Goal: Task Accomplishment & Management: Manage account settings

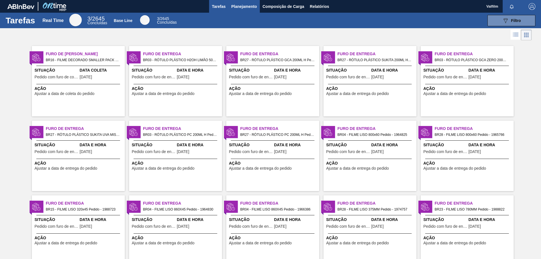
click at [242, 7] on span "Planejamento" at bounding box center [244, 6] width 26 height 7
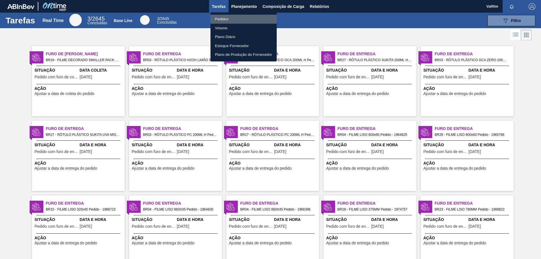
click at [224, 17] on li "Pedidos" at bounding box center [243, 19] width 66 height 9
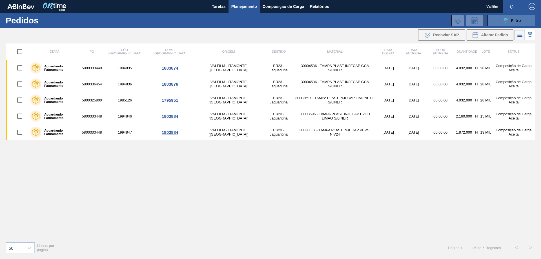
click at [515, 22] on span "Filtro" at bounding box center [516, 20] width 10 height 5
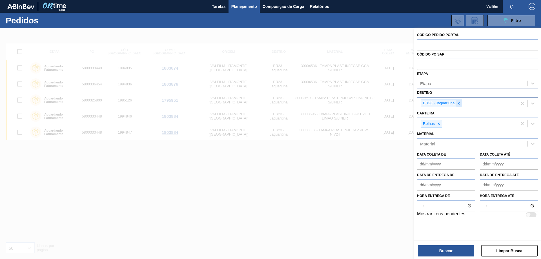
click at [458, 104] on icon at bounding box center [458, 103] width 2 height 2
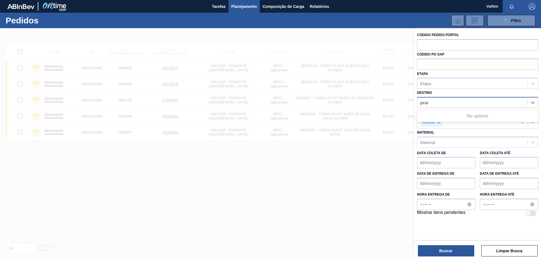
type input "pira"
click at [460, 117] on div "BR13 - Piraí" at bounding box center [477, 116] width 121 height 10
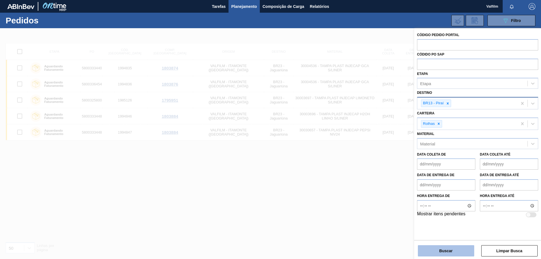
click at [450, 251] on button "Buscar" at bounding box center [446, 250] width 56 height 11
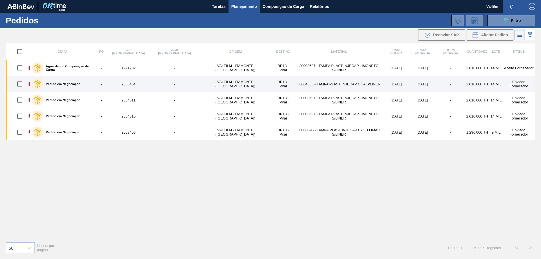
click at [389, 82] on td "20/08/2025" at bounding box center [396, 84] width 24 height 16
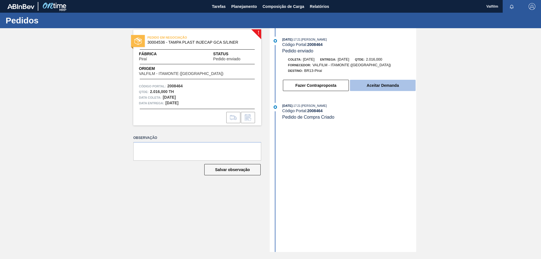
click at [390, 87] on button "Aceitar Demanda" at bounding box center [383, 85] width 66 height 11
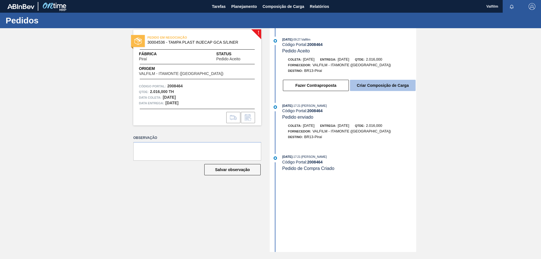
click at [382, 82] on button "Criar Composição de Carga" at bounding box center [383, 85] width 66 height 11
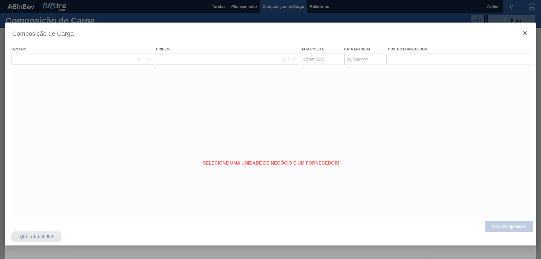
type coleta "20/08/2025"
type entrega "21/08/2025"
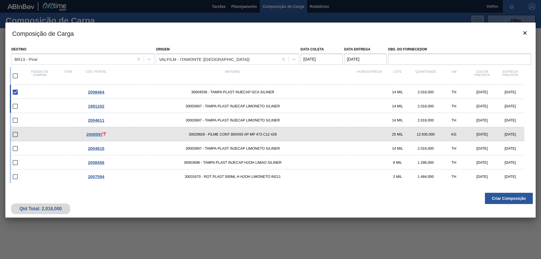
click at [489, 107] on div "12/08/2025" at bounding box center [482, 106] width 28 height 4
checkbox input "true"
click at [514, 200] on button "Criar Composição" at bounding box center [509, 198] width 48 height 11
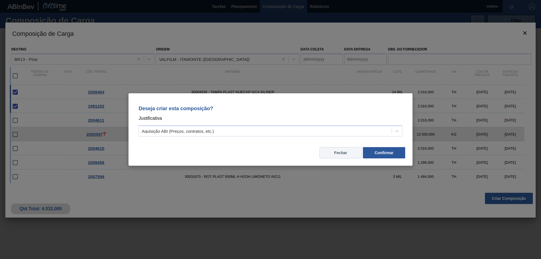
click at [336, 153] on button "Fechar" at bounding box center [340, 152] width 42 height 11
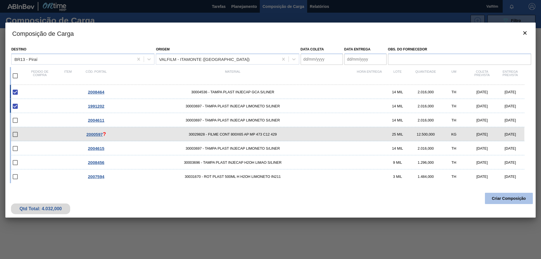
click at [507, 201] on button "Criar Composição" at bounding box center [509, 198] width 48 height 11
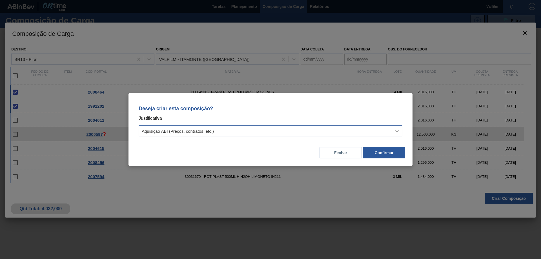
click at [398, 132] on icon at bounding box center [397, 131] width 6 height 6
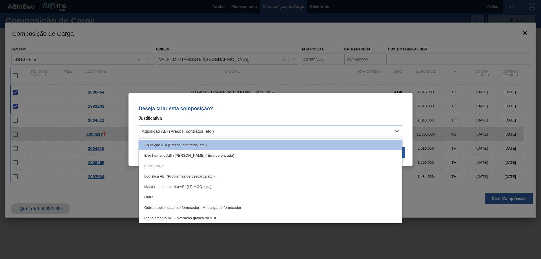
click at [206, 30] on div "Deseja criar esta composição? Justificativa option Aquisição ABI (Preços, contr…" at bounding box center [270, 129] width 541 height 259
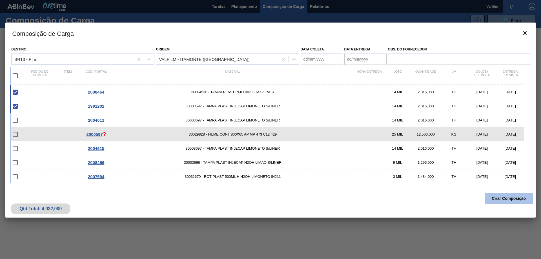
click at [512, 198] on button "Criar Composição" at bounding box center [509, 198] width 48 height 11
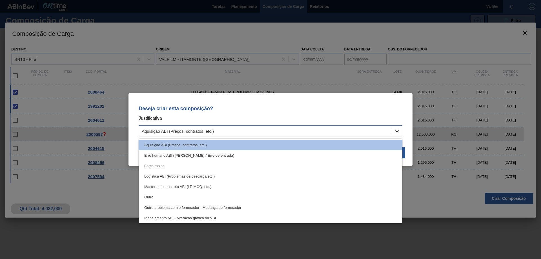
click at [400, 132] on div at bounding box center [397, 131] width 10 height 10
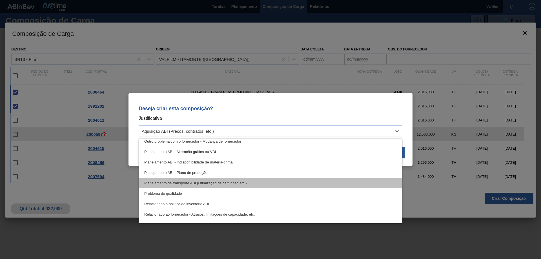
scroll to position [56, 0]
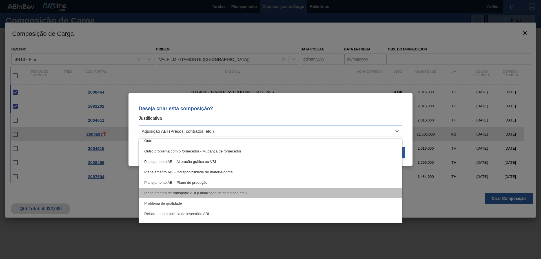
click at [231, 194] on div "Planejamento de transporte ABI (Otimização de caminhão etc.)" at bounding box center [271, 193] width 264 height 10
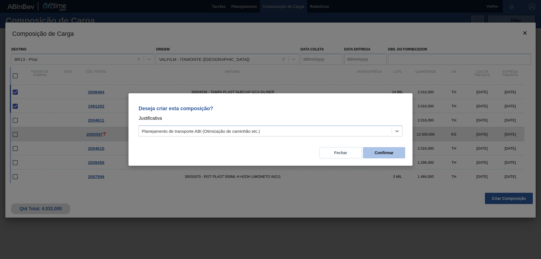
click at [388, 153] on button "Confirmar" at bounding box center [384, 152] width 42 height 11
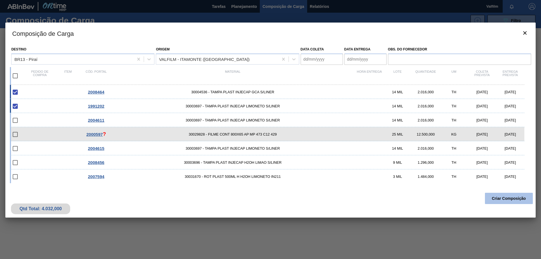
click at [507, 196] on button "Criar Composição" at bounding box center [509, 198] width 48 height 11
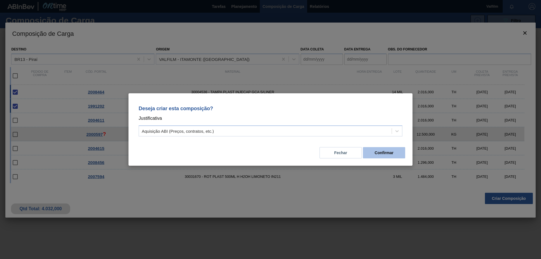
click at [379, 150] on button "Confirmar" at bounding box center [384, 152] width 42 height 11
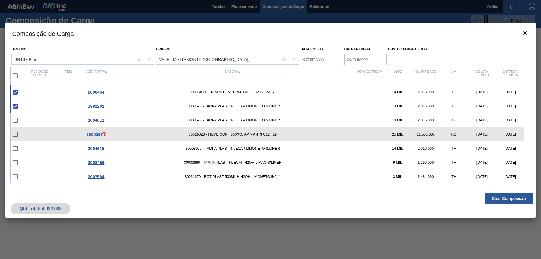
click at [322, 59] on coleta "Data coleta" at bounding box center [321, 59] width 42 height 11
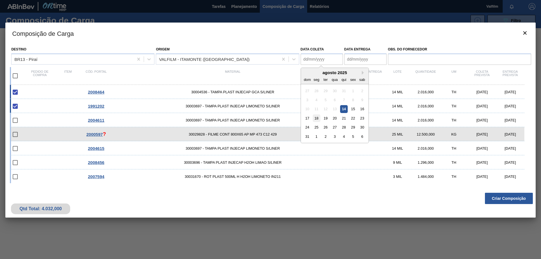
click at [317, 117] on div "18" at bounding box center [316, 118] width 8 height 8
type coleta "[DATE]"
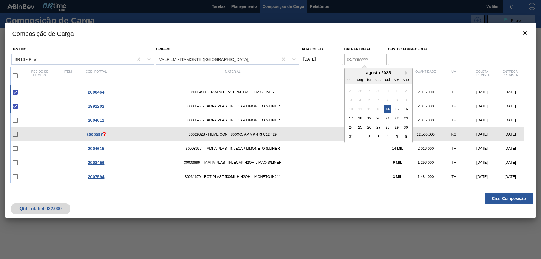
click at [352, 59] on entrega "Data entrega" at bounding box center [365, 59] width 42 height 11
click at [368, 118] on div "19" at bounding box center [369, 118] width 8 height 8
type entrega "19/08/2025"
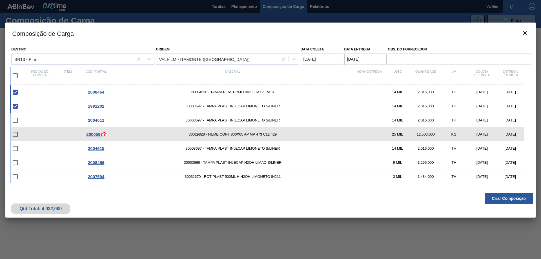
click at [328, 57] on coleta "[DATE]" at bounding box center [321, 59] width 42 height 11
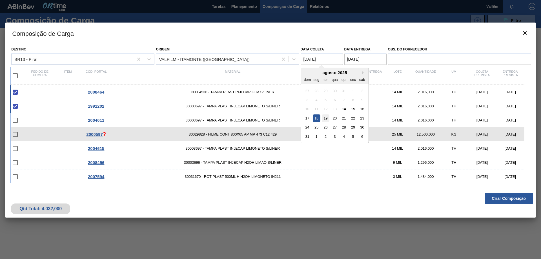
click at [326, 118] on div "19" at bounding box center [326, 118] width 8 height 8
type coleta "19/08/2025"
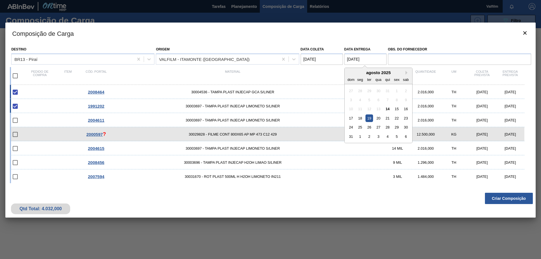
click at [356, 60] on entrega "19/08/2025" at bounding box center [365, 59] width 42 height 11
click at [377, 119] on div "20" at bounding box center [378, 118] width 8 height 8
type entrega "20/08/2025"
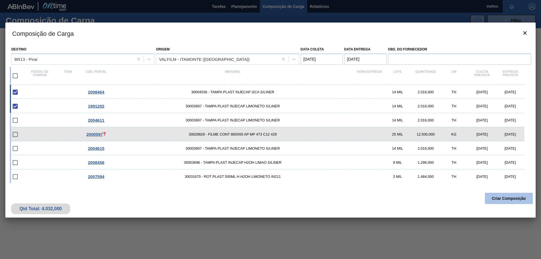
click at [511, 202] on button "Criar Composição" at bounding box center [509, 198] width 48 height 11
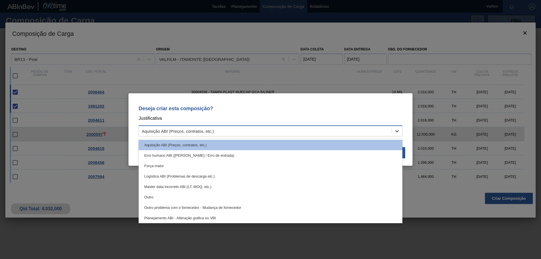
click at [393, 132] on div at bounding box center [397, 131] width 10 height 10
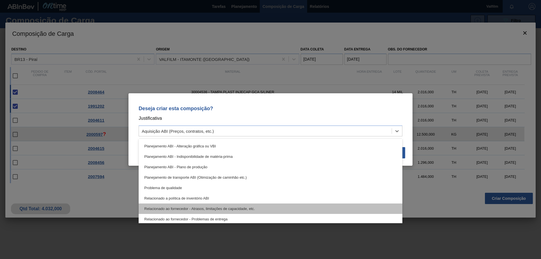
scroll to position [84, 0]
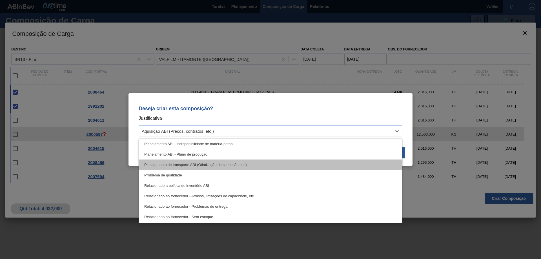
click at [223, 163] on div "Planejamento de transporte ABI (Otimização de caminhão etc.)" at bounding box center [271, 164] width 264 height 10
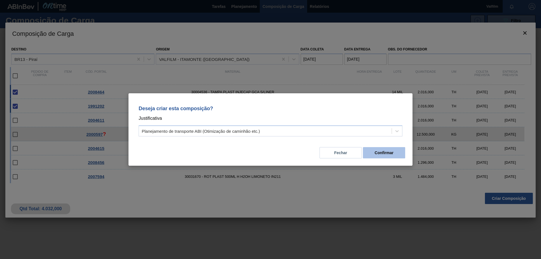
click at [382, 153] on button "Confirmar" at bounding box center [384, 152] width 42 height 11
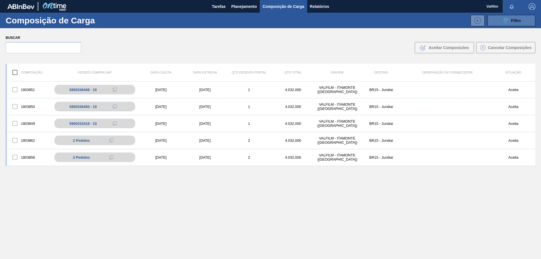
click at [505, 26] on button "089F7B8B-B2A5-4AFE-B5C0-19BA573D28AC Filtro" at bounding box center [511, 20] width 48 height 11
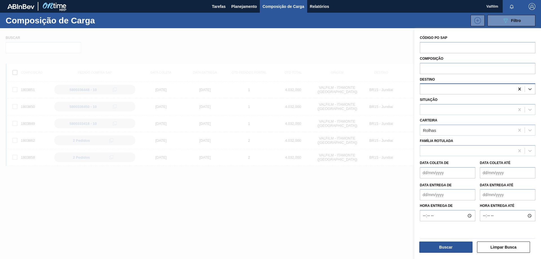
click at [518, 88] on icon at bounding box center [519, 89] width 6 height 6
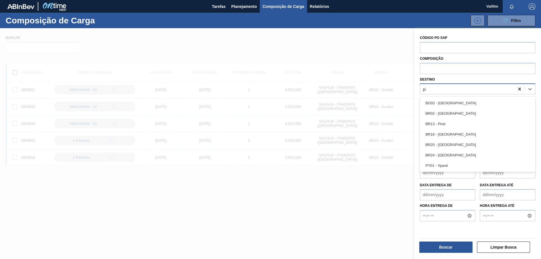
type input "pir"
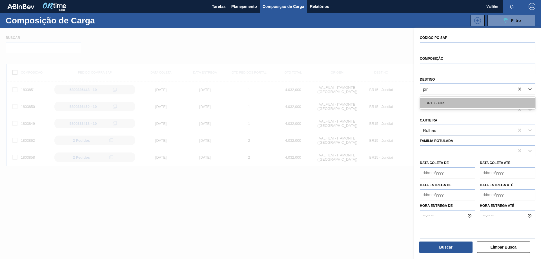
click at [475, 108] on div "BR13 - Piraí" at bounding box center [477, 103] width 115 height 10
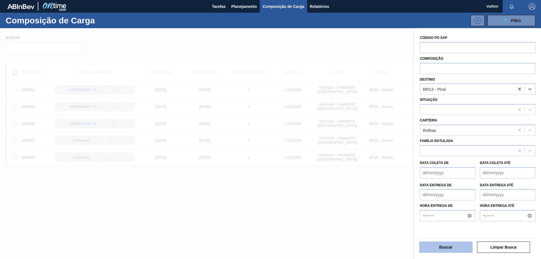
click at [453, 244] on button "Buscar" at bounding box center [445, 246] width 53 height 11
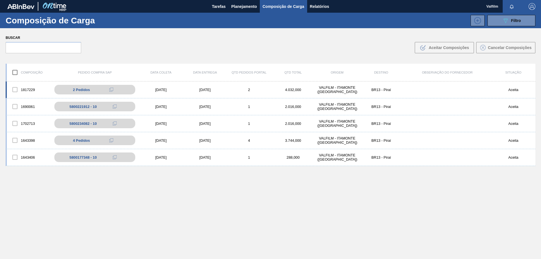
click at [205, 89] on div "[DATE]" at bounding box center [205, 90] width 44 height 4
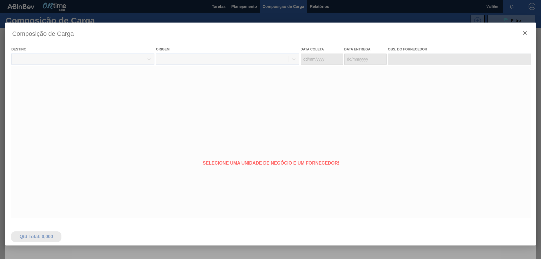
type coleta "[DATE]"
type entrega "[DATE]"
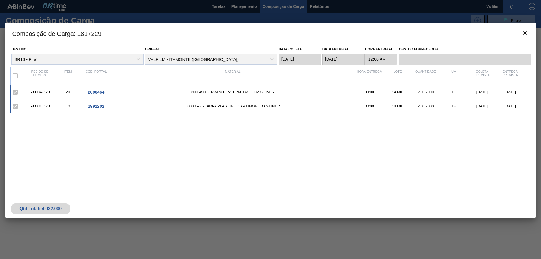
click at [412, 146] on div "5800347173 20 2008464 30004536 - TAMPA PLAST INJECAP GCA S/LINER 00:00 14 MIL 2…" at bounding box center [269, 134] width 519 height 98
click at [99, 106] on span "1991202" at bounding box center [96, 106] width 16 height 5
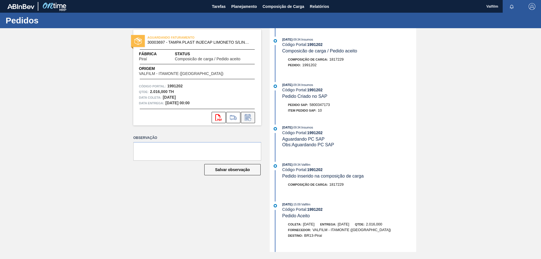
click at [249, 116] on icon at bounding box center [247, 117] width 9 height 7
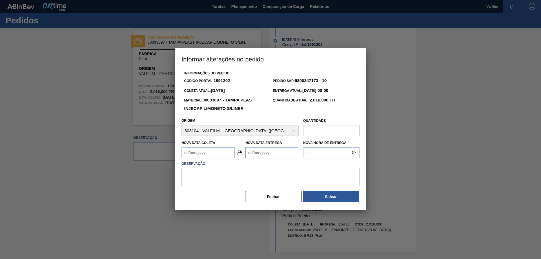
click at [201, 153] on Coleta "Nova Data Coleta" at bounding box center [207, 152] width 53 height 11
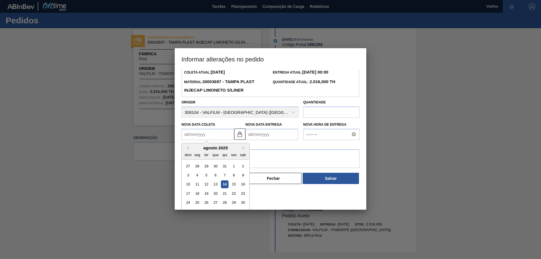
scroll to position [28, 0]
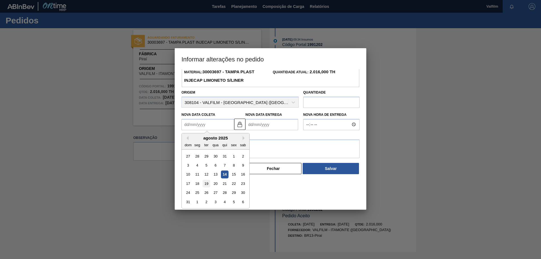
click at [206, 185] on div "19" at bounding box center [206, 184] width 8 height 8
type Coleta "19/08/2025"
type Entrega "20/08/2025"
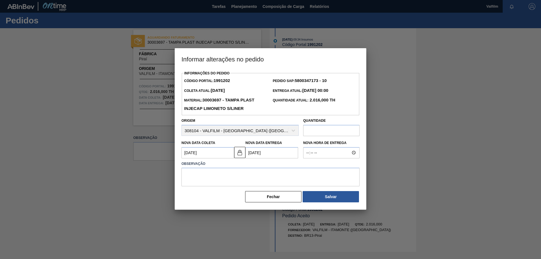
scroll to position [0, 0]
click at [266, 177] on textarea at bounding box center [270, 177] width 178 height 19
type textarea "M"
type textarea "Disponibilidade logística."
click at [338, 197] on button "Salvar" at bounding box center [330, 196] width 56 height 11
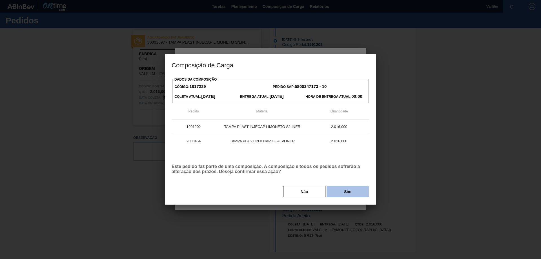
click at [350, 190] on button "Sim" at bounding box center [347, 191] width 42 height 11
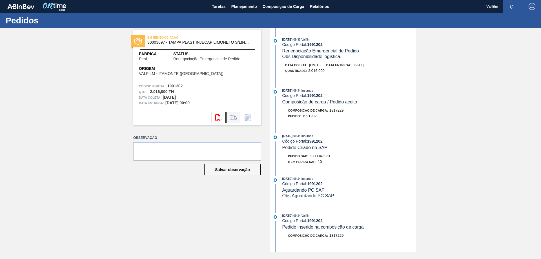
click at [233, 117] on icon at bounding box center [233, 117] width 9 height 7
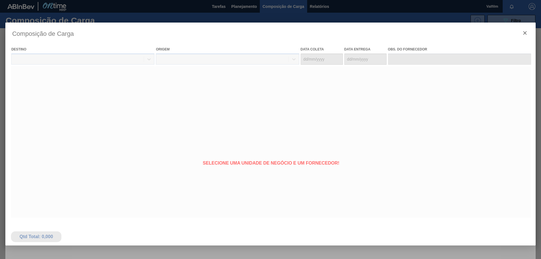
type coleta "20/08/2025"
type entrega "21/08/2025"
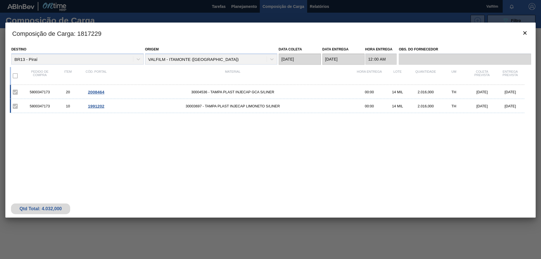
click at [45, 93] on div "5800347173" at bounding box center [40, 92] width 28 height 4
copy div "5800347173"
click at [44, 101] on div "5800347173 10 1991202 30003697 - TAMPA PLAST INJECAP LIMONETO S/LINER 00:00 14 …" at bounding box center [267, 106] width 514 height 14
click at [42, 92] on div "5800347173" at bounding box center [40, 92] width 28 height 4
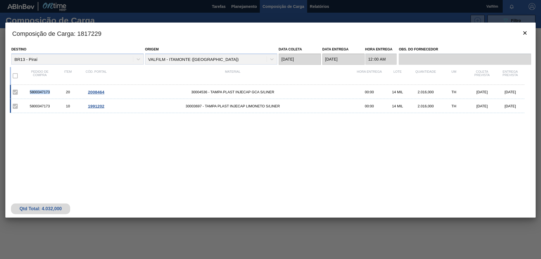
click at [42, 92] on div "5800347173" at bounding box center [40, 92] width 28 height 4
copy div "5800347173"
click at [525, 30] on icon "botão de ícone" at bounding box center [524, 33] width 7 height 7
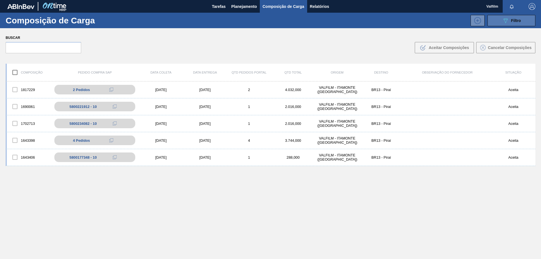
click at [508, 23] on div "089F7B8B-B2A5-4AFE-B5C0-19BA573D28AC Filtro" at bounding box center [511, 20] width 19 height 7
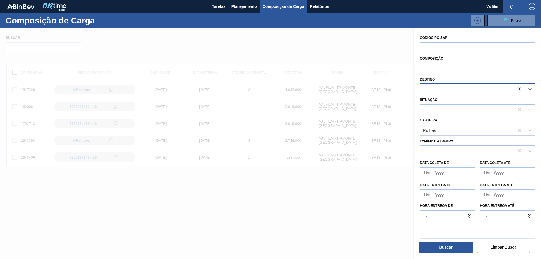
click at [520, 87] on icon at bounding box center [519, 89] width 6 height 6
type input "mac"
click at [486, 103] on div "BR07 - Macacu" at bounding box center [477, 103] width 115 height 10
click at [444, 253] on div "Buscar Limpar Busca" at bounding box center [477, 245] width 120 height 21
click at [441, 249] on button "Buscar" at bounding box center [445, 246] width 53 height 11
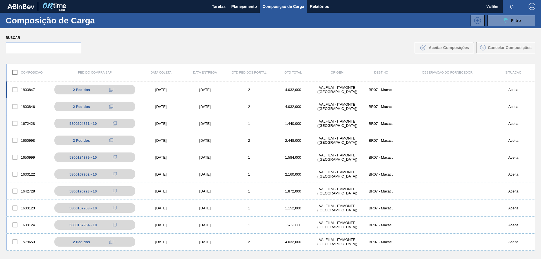
click at [205, 88] on div "[DATE]" at bounding box center [205, 90] width 44 height 4
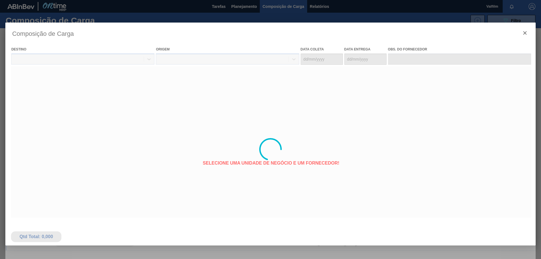
type coleta "25/08/2025"
type entrega "[DATE]"
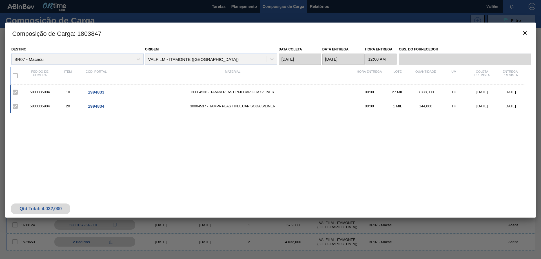
click at [95, 92] on span "1994833" at bounding box center [96, 92] width 16 height 5
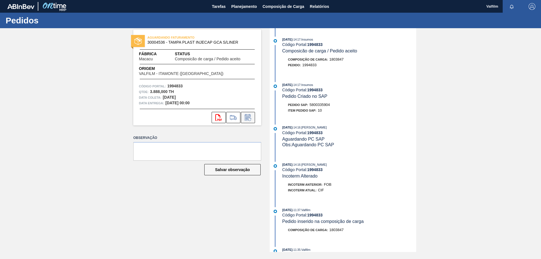
click at [251, 118] on icon at bounding box center [249, 119] width 3 height 3
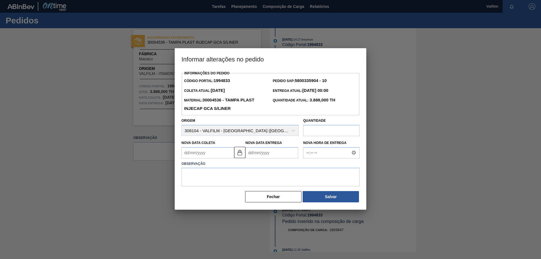
click at [204, 154] on Coleta "Nova Data Coleta" at bounding box center [207, 152] width 53 height 11
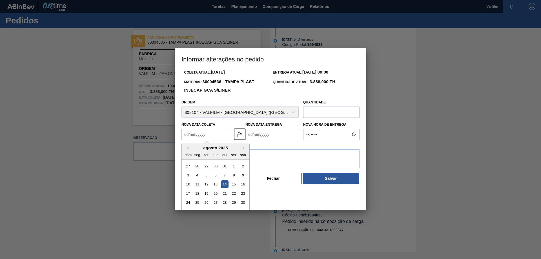
scroll to position [28, 0]
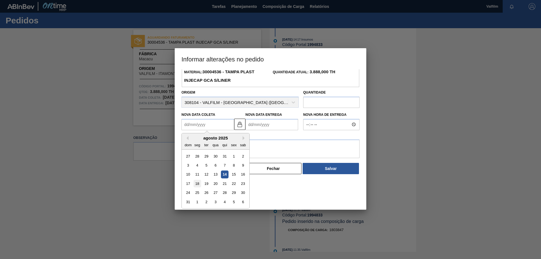
click at [197, 186] on div "18" at bounding box center [197, 184] width 8 height 8
type Coleta "[DATE]"
type Entrega "19/08/2025"
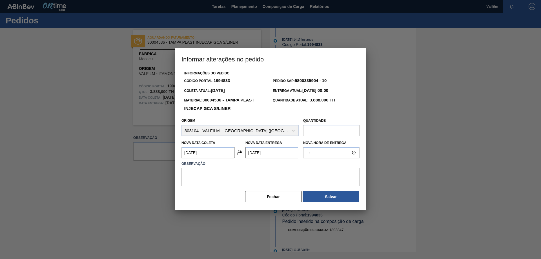
scroll to position [0, 0]
click at [282, 178] on textarea at bounding box center [270, 177] width 178 height 19
type textarea "Antecipação solicitada."
click at [339, 197] on button "Salvar" at bounding box center [330, 196] width 56 height 11
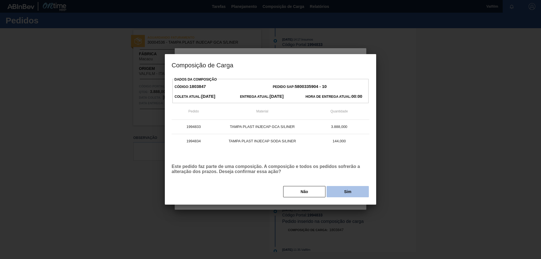
click at [346, 194] on button "Sim" at bounding box center [347, 191] width 42 height 11
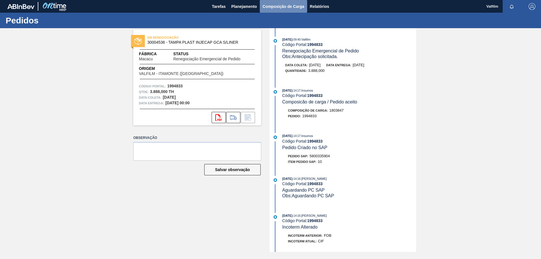
click at [266, 6] on span "Composição de Carga" at bounding box center [283, 6] width 42 height 7
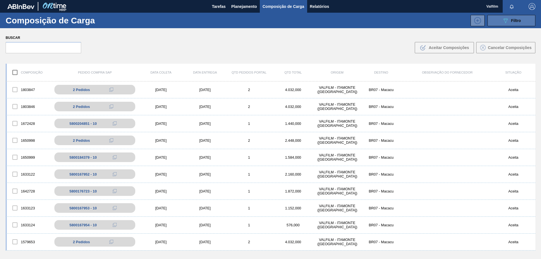
click at [498, 18] on button "089F7B8B-B2A5-4AFE-B5C0-19BA573D28AC Filtro" at bounding box center [511, 20] width 48 height 11
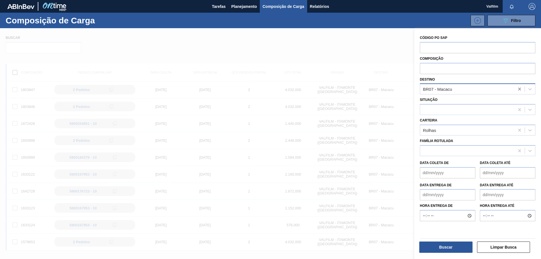
click at [518, 89] on icon at bounding box center [519, 89] width 3 height 3
type input "jag"
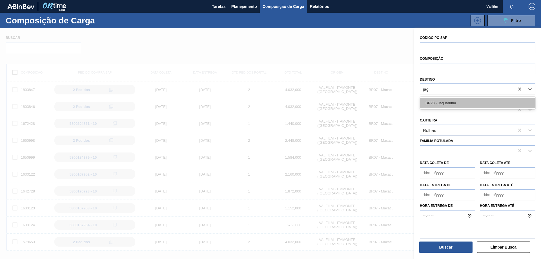
click at [484, 104] on div "BR23 - Jaguariúna" at bounding box center [477, 103] width 115 height 10
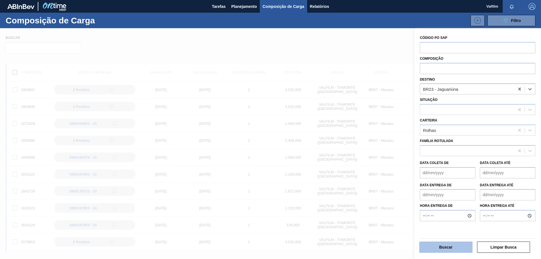
click at [450, 250] on button "Buscar" at bounding box center [445, 246] width 53 height 11
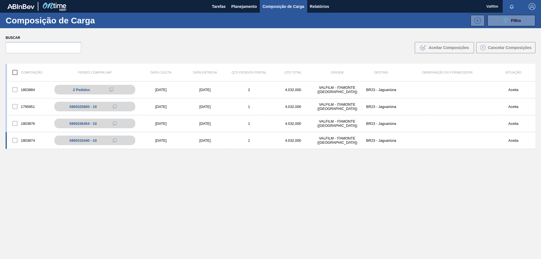
click at [202, 139] on div "[DATE]" at bounding box center [205, 140] width 44 height 4
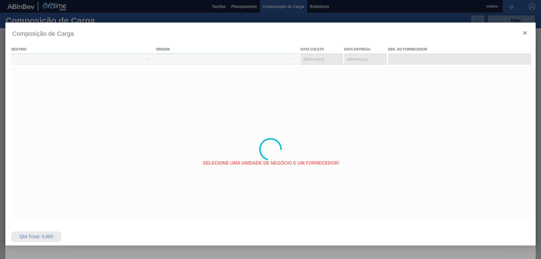
type coleta "[DATE]"
type entrega "[DATE]"
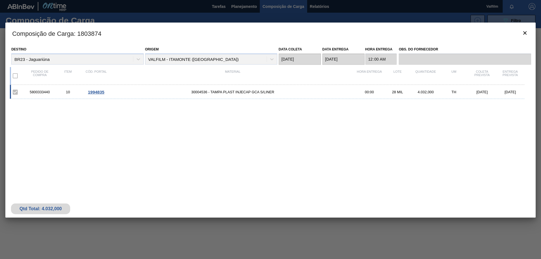
click at [97, 93] on span "1994835" at bounding box center [96, 92] width 16 height 5
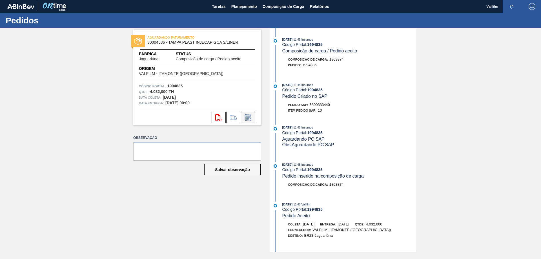
click at [250, 120] on icon at bounding box center [247, 117] width 9 height 7
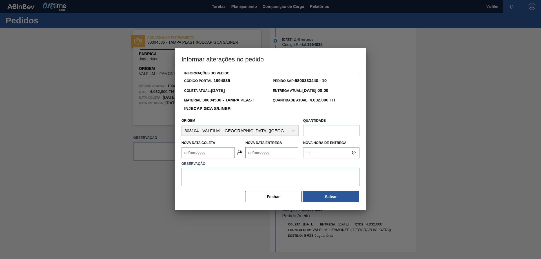
click at [226, 175] on textarea at bounding box center [270, 177] width 178 height 19
type textarea "Postergação devido à data de entrega no final de semana."
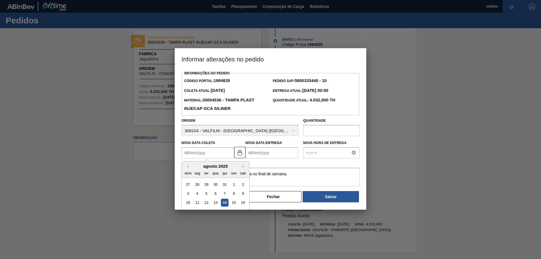
click at [214, 152] on Coleta "Nova Data Coleta" at bounding box center [207, 152] width 53 height 11
click at [234, 205] on div "15" at bounding box center [234, 203] width 8 height 8
type Coleta "[DATE]"
click at [241, 153] on img at bounding box center [239, 152] width 7 height 7
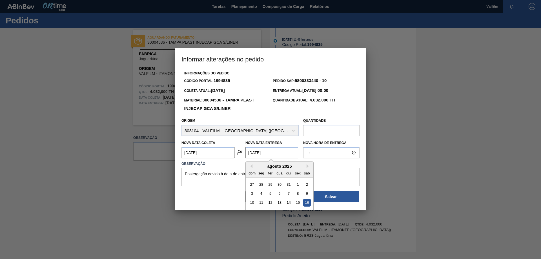
click at [262, 153] on Entrega "[DATE]" at bounding box center [271, 152] width 53 height 11
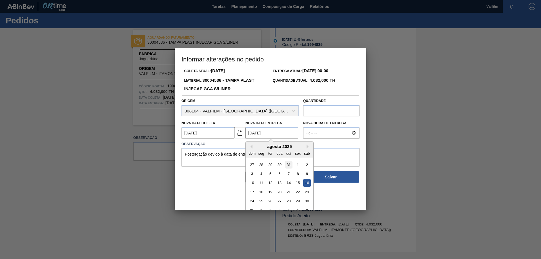
scroll to position [28, 0]
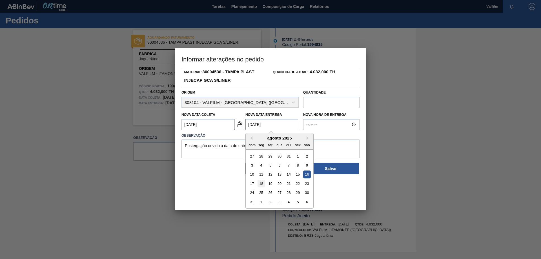
click at [260, 186] on div "18" at bounding box center [261, 184] width 8 height 8
type Entrega "[DATE]"
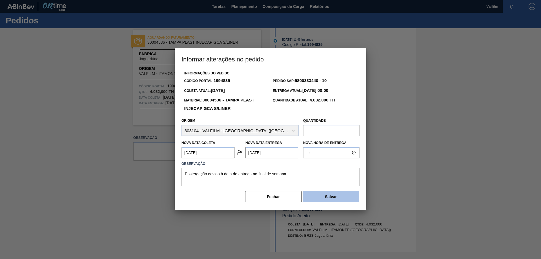
click at [329, 197] on button "Salvar" at bounding box center [330, 196] width 56 height 11
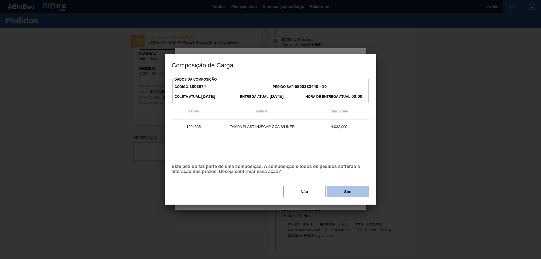
click at [348, 191] on button "Sim" at bounding box center [347, 191] width 42 height 11
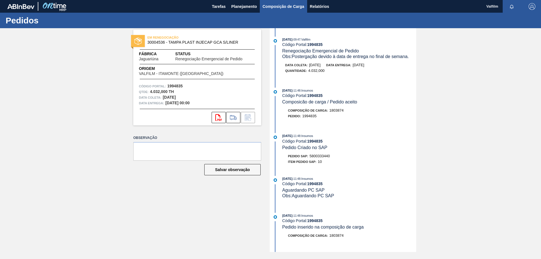
click at [281, 4] on span "Composição de Carga" at bounding box center [283, 6] width 42 height 7
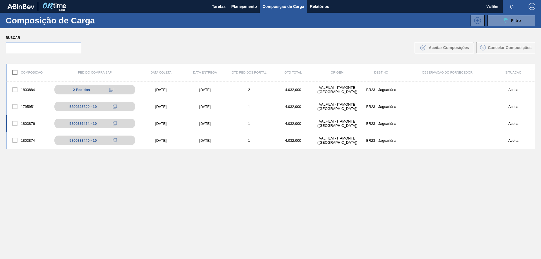
click at [204, 123] on div "[DATE]" at bounding box center [205, 123] width 44 height 4
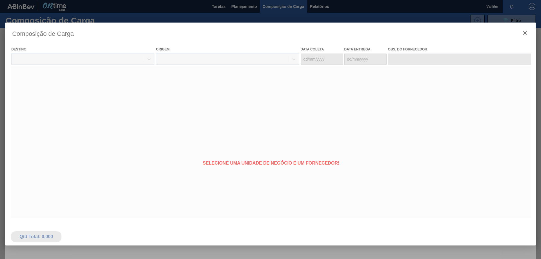
type coleta "[DATE]"
type entrega "[DATE]"
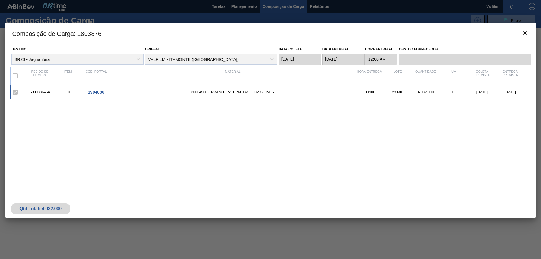
click at [297, 153] on div "5800336454 10 1994836 30004536 - TAMPA PLAST INJECAP GCA S/LINER 00:00 28 MIL 4…" at bounding box center [269, 134] width 519 height 98
click at [99, 92] on span "1994836" at bounding box center [96, 92] width 16 height 5
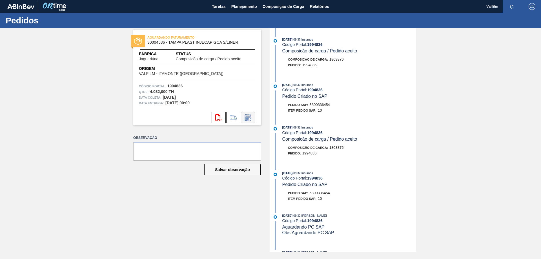
click at [246, 118] on icon at bounding box center [247, 117] width 9 height 7
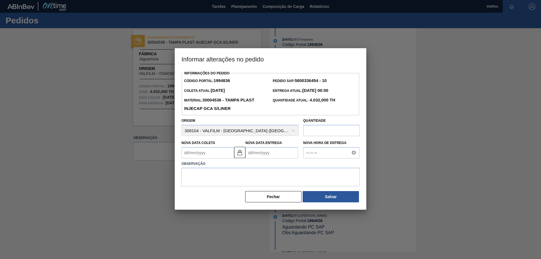
click at [207, 154] on Coleta "Nova Data Coleta" at bounding box center [207, 152] width 53 height 11
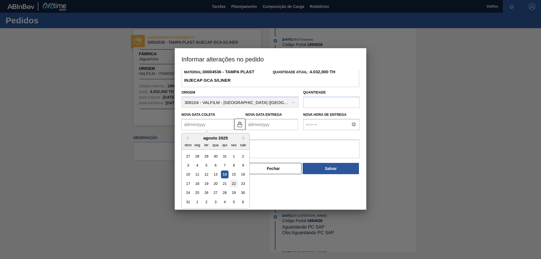
click at [234, 184] on div "22" at bounding box center [234, 184] width 8 height 8
type Coleta "22/08/2025"
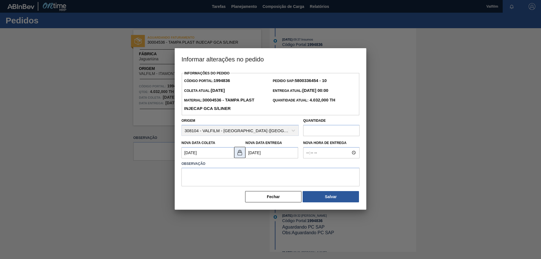
click at [239, 153] on img at bounding box center [239, 152] width 7 height 7
click at [260, 155] on Entrega "[DATE]" at bounding box center [271, 152] width 53 height 11
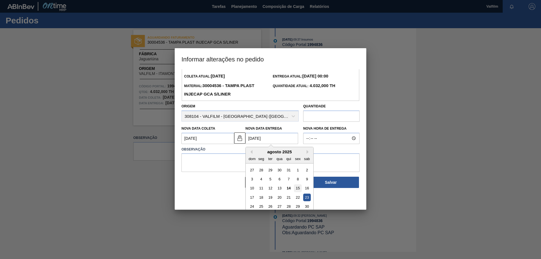
scroll to position [28, 0]
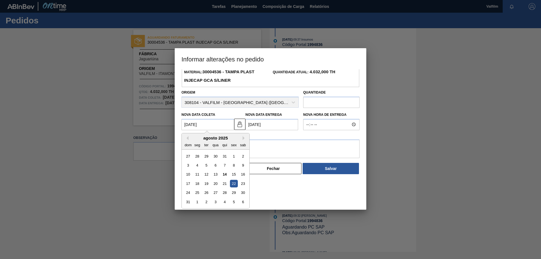
click at [199, 126] on div "Informações do Pedido Código Portal: 1994836 Pedido SAP: 5800336454 - 10 Coleta…" at bounding box center [270, 107] width 178 height 133
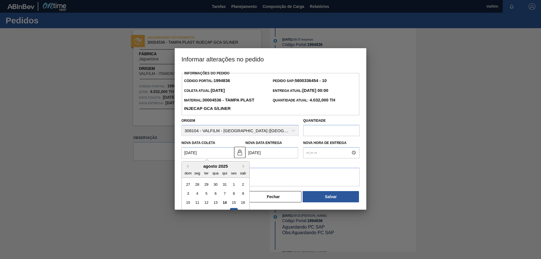
click at [273, 154] on Entrega "[DATE]" at bounding box center [271, 152] width 53 height 11
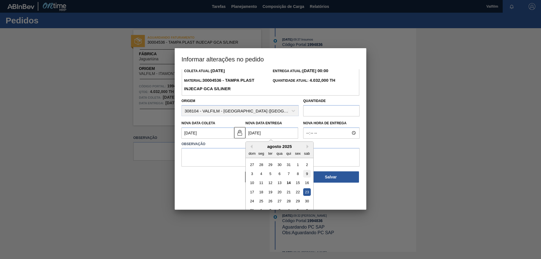
scroll to position [28, 0]
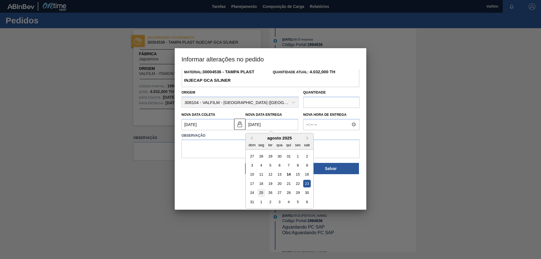
click at [262, 193] on div "25" at bounding box center [261, 193] width 8 height 8
type Entrega "25/08/2025"
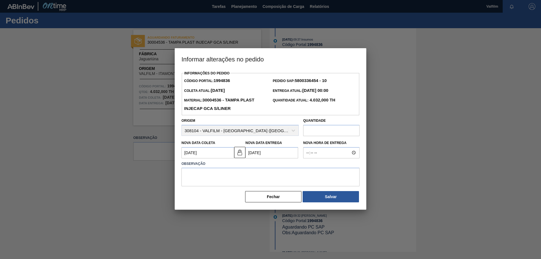
scroll to position [0, 0]
click at [272, 172] on textarea at bounding box center [270, 177] width 178 height 19
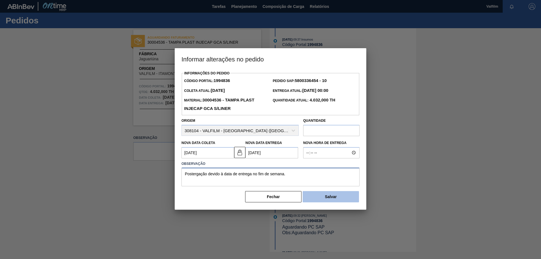
type textarea "Postergação devido à data de entrega no fim de semana."
click at [335, 197] on button "Salvar" at bounding box center [330, 196] width 56 height 11
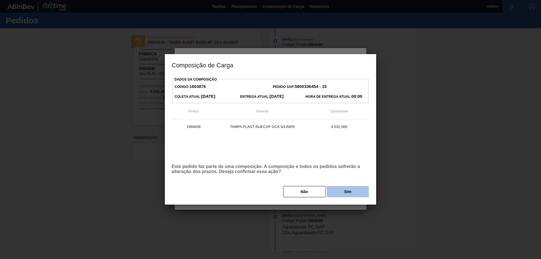
click at [354, 191] on button "Sim" at bounding box center [347, 191] width 42 height 11
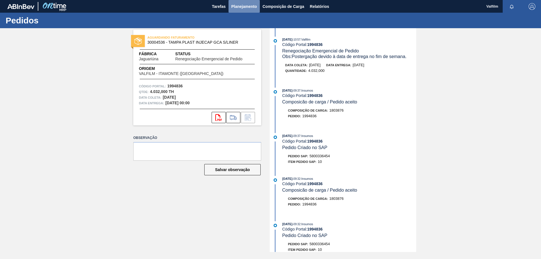
click at [242, 8] on span "Planejamento" at bounding box center [244, 6] width 26 height 7
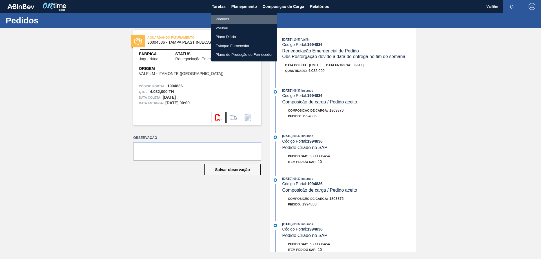
drag, startPoint x: 229, startPoint y: 18, endPoint x: 239, endPoint y: 18, distance: 9.9
click at [229, 18] on li "Pedidos" at bounding box center [244, 19] width 66 height 9
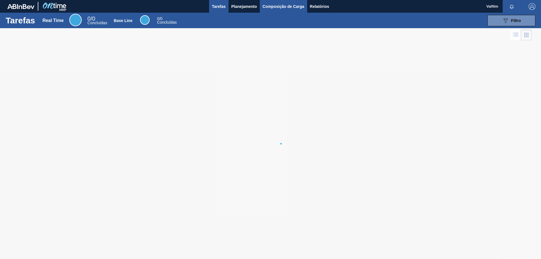
click at [278, 8] on span "Composição de Carga" at bounding box center [283, 6] width 42 height 7
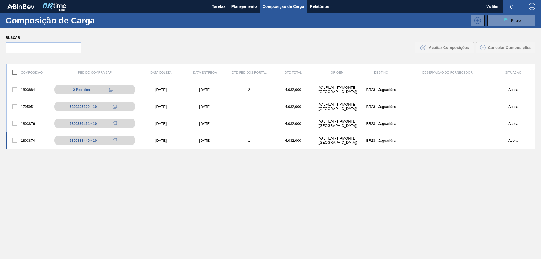
click at [204, 140] on div "[DATE]" at bounding box center [205, 140] width 44 height 4
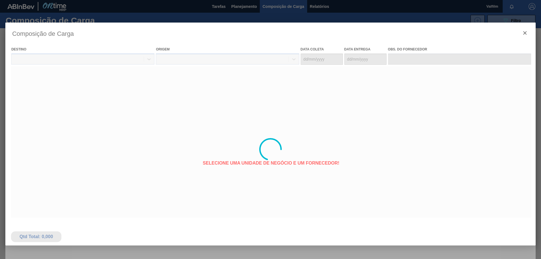
type coleta "[DATE]"
type entrega "[DATE]"
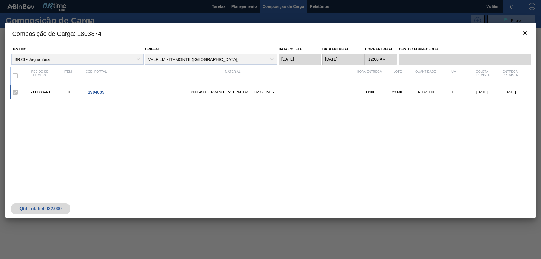
click at [101, 92] on span "1994835" at bounding box center [96, 92] width 16 height 5
